Goal: Find specific page/section

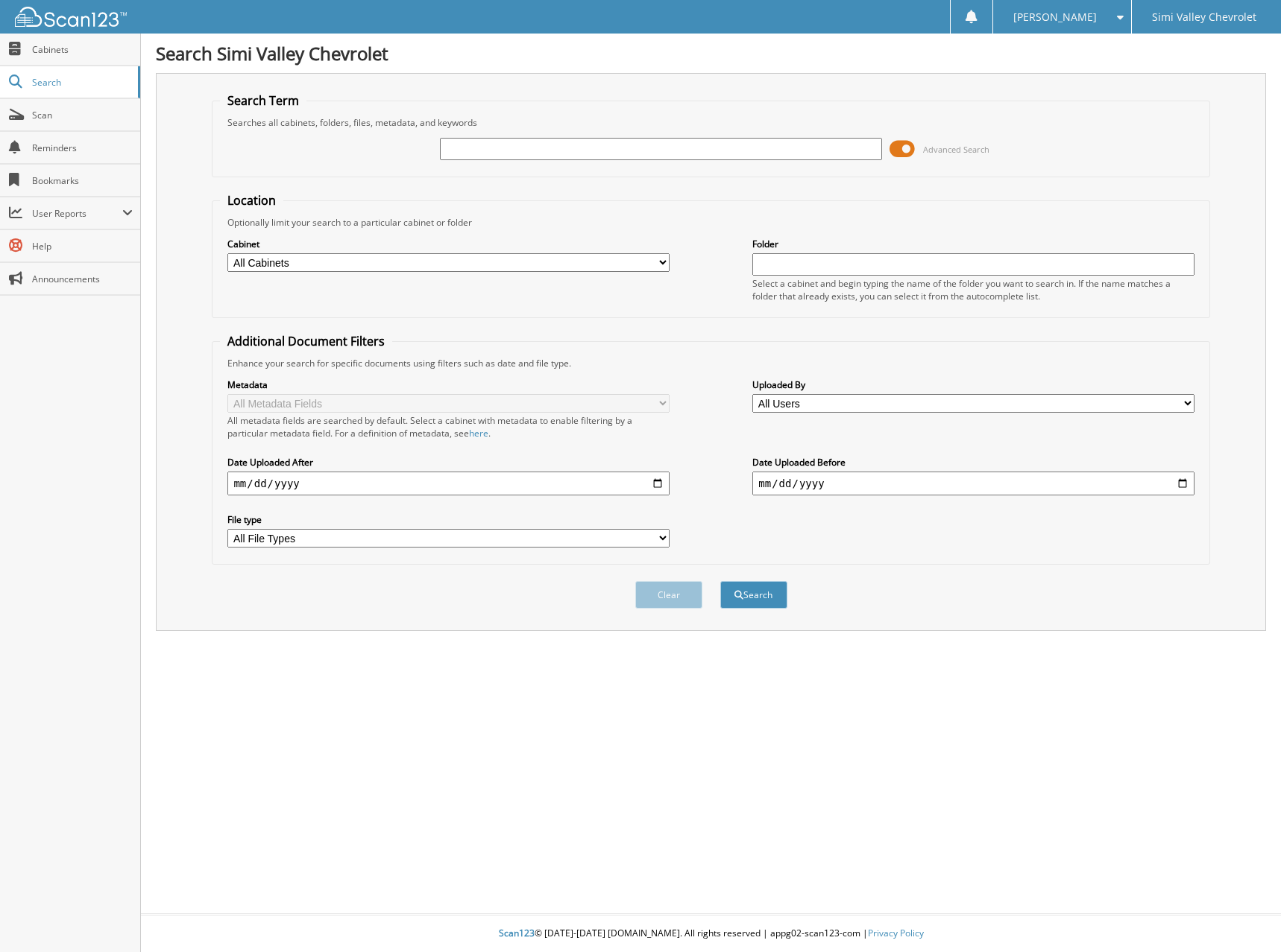
click at [455, 150] on input "text" at bounding box center [660, 149] width 441 height 22
type input "1608853"
drag, startPoint x: 510, startPoint y: 154, endPoint x: 411, endPoint y: 157, distance: 99.0
click at [420, 154] on div "1608853 Advanced Search" at bounding box center [711, 149] width 981 height 40
click at [523, 149] on input "text" at bounding box center [660, 149] width 441 height 22
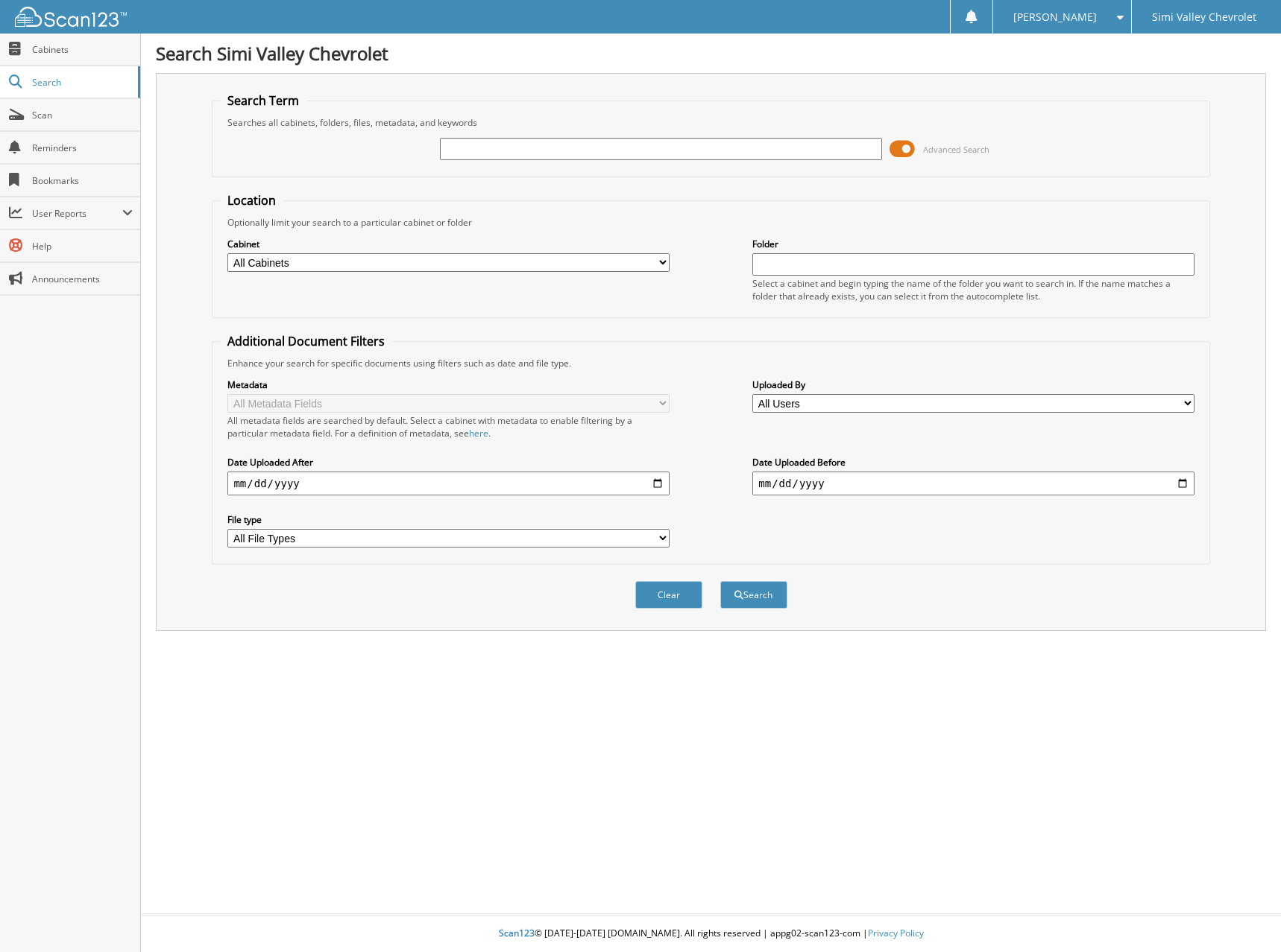
click at [490, 150] on input "text" at bounding box center [660, 149] width 441 height 22
drag, startPoint x: 490, startPoint y: 150, endPoint x: 444, endPoint y: 145, distance: 46.3
click at [478, 149] on input "text" at bounding box center [660, 149] width 441 height 22
click at [679, 594] on button "Clear" at bounding box center [668, 594] width 67 height 28
click at [465, 151] on input "text" at bounding box center [660, 149] width 441 height 22
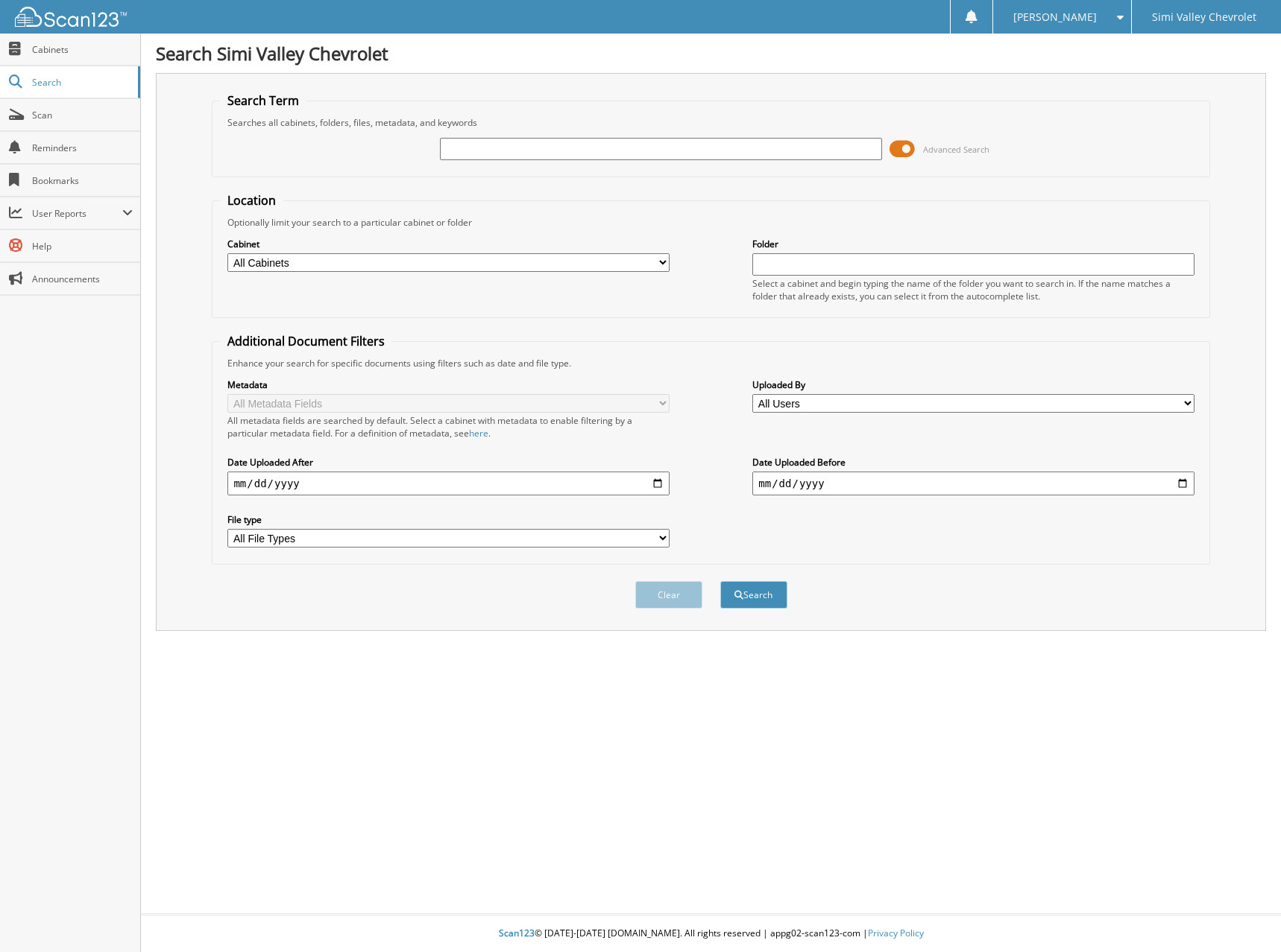
click at [465, 148] on input "text" at bounding box center [660, 149] width 441 height 22
drag, startPoint x: 448, startPoint y: 115, endPoint x: 457, endPoint y: 133, distance: 20.1
click at [448, 119] on fieldset "Search Term Searches all cabinets, folders, files, metadata, and keywords Advan…" at bounding box center [710, 134] width 997 height 85
click at [468, 148] on input "text" at bounding box center [660, 149] width 441 height 22
type input "16119899"
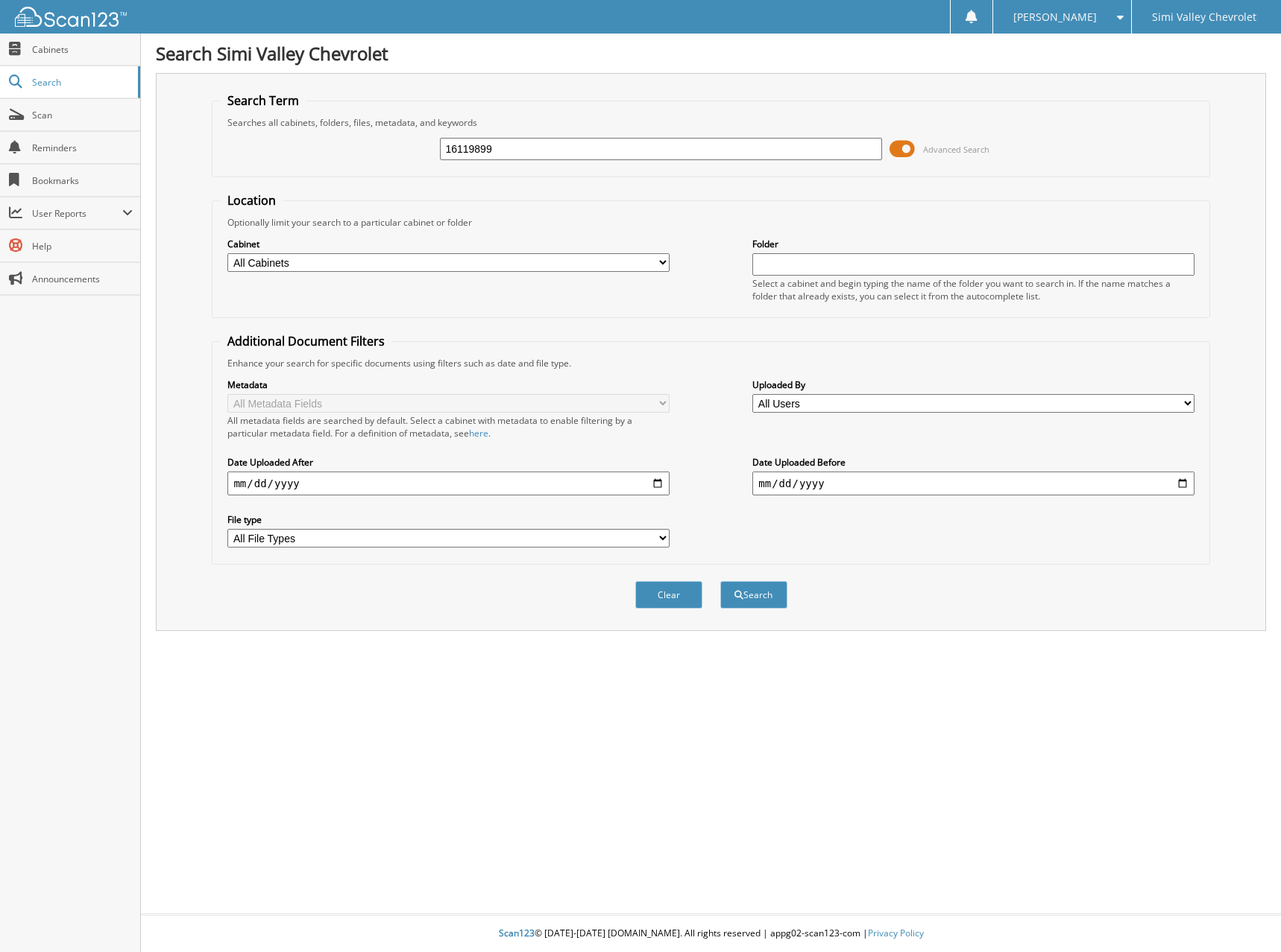
click at [720, 581] on button "Search" at bounding box center [753, 594] width 67 height 28
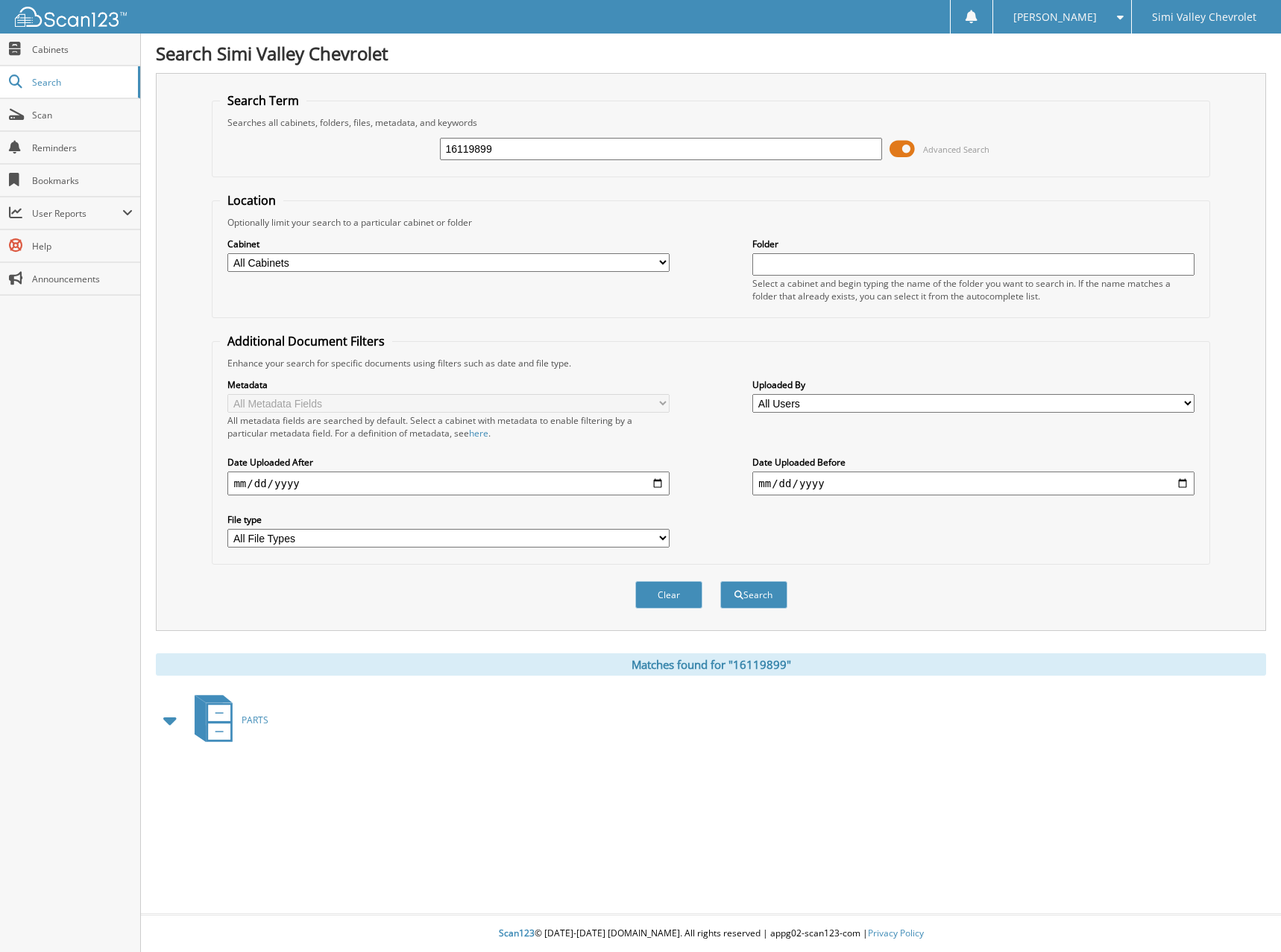
click at [212, 719] on icon at bounding box center [218, 713] width 22 height 16
